Goal: Use online tool/utility: Utilize a website feature to perform a specific function

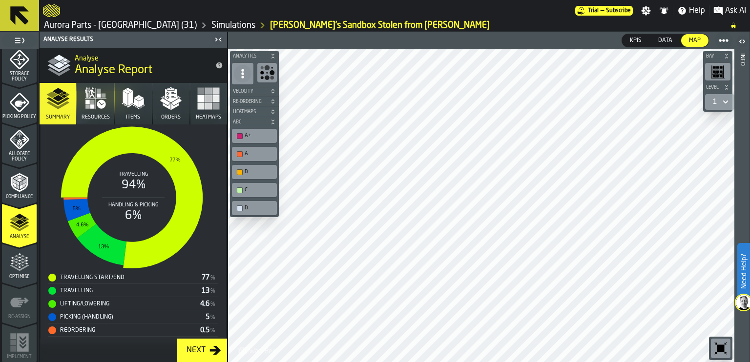
scroll to position [311, 0]
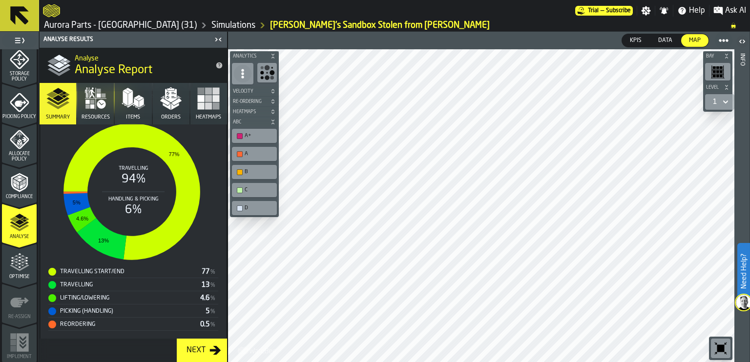
click at [207, 348] on div "Next" at bounding box center [196, 351] width 27 height 12
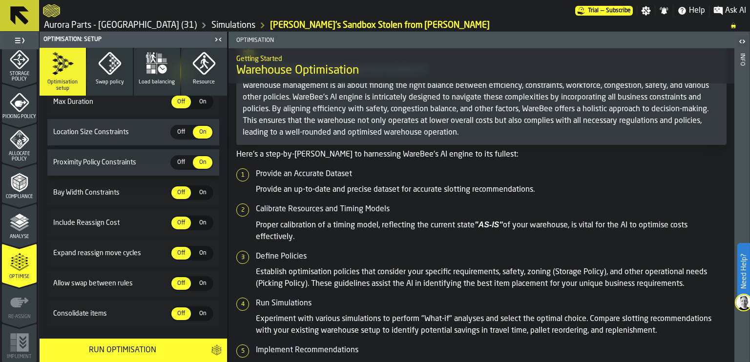
scroll to position [265, 0]
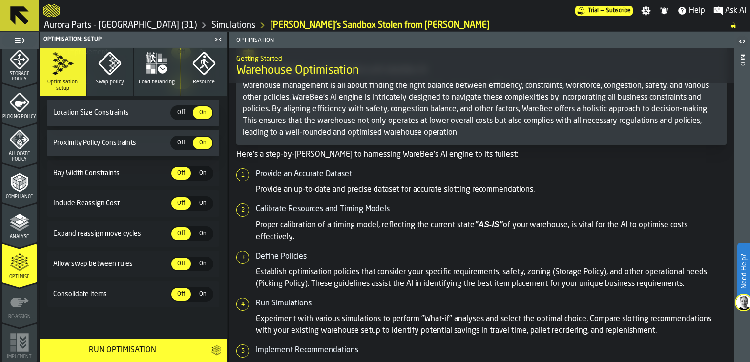
click at [124, 348] on div "Run Optimisation" at bounding box center [122, 351] width 154 height 12
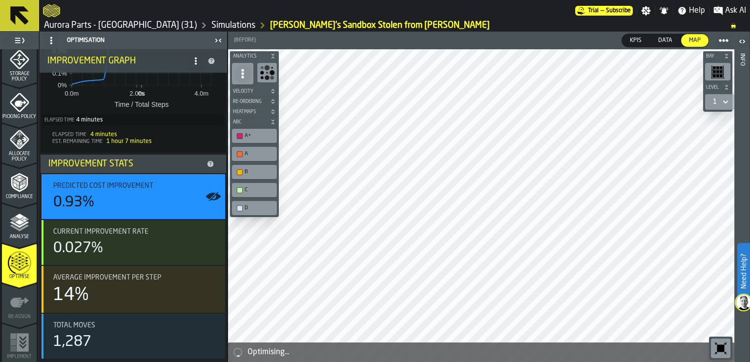
scroll to position [215, 0]
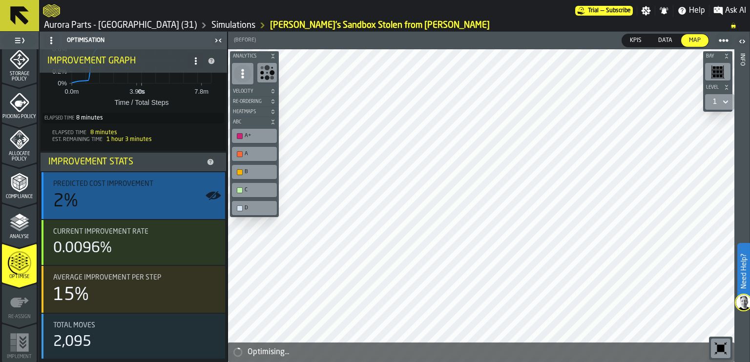
click at [137, 195] on div "2%" at bounding box center [135, 202] width 164 height 20
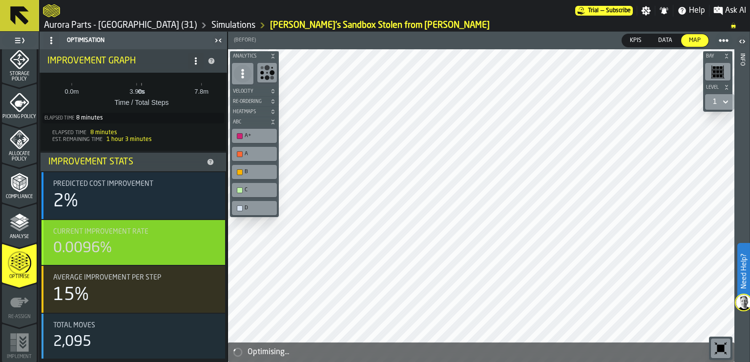
click at [127, 241] on div "0.0096%" at bounding box center [135, 249] width 164 height 18
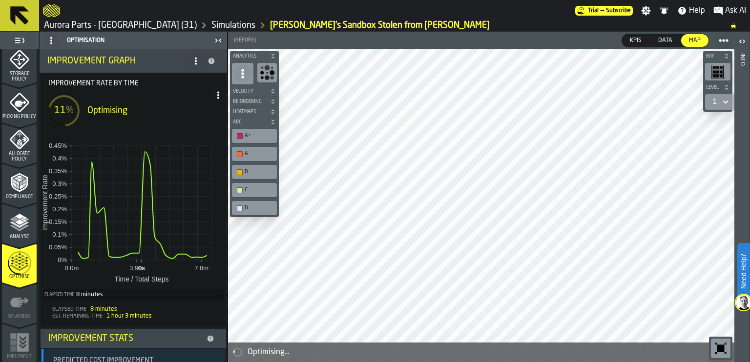
scroll to position [117, 0]
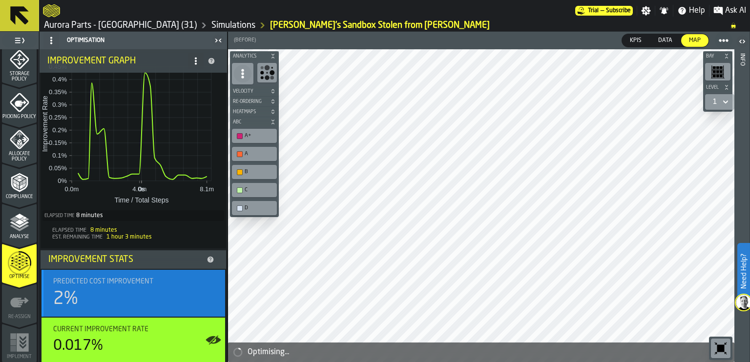
click at [140, 294] on div "2%" at bounding box center [135, 300] width 164 height 20
